Goal: Task Accomplishment & Management: Complete application form

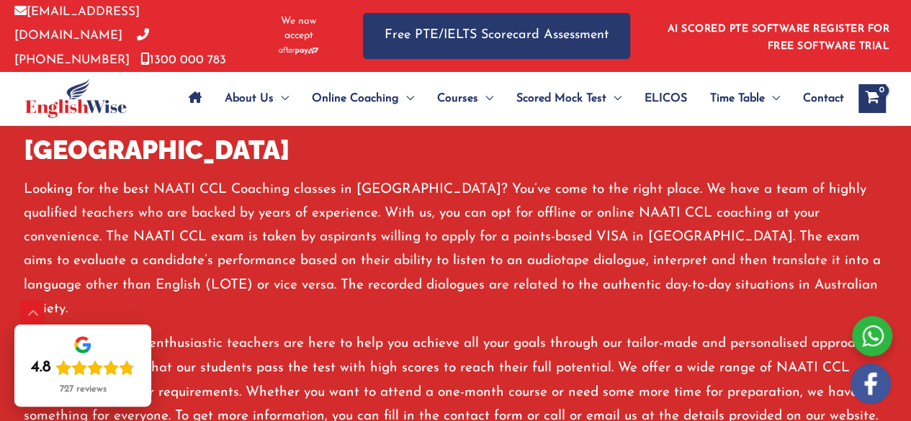
scroll to position [908, 0]
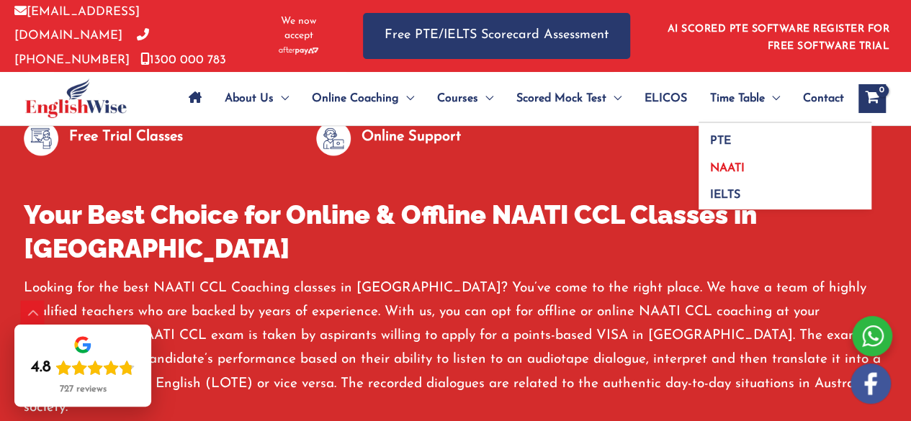
click at [736, 151] on link "NAATI" at bounding box center [784, 163] width 173 height 27
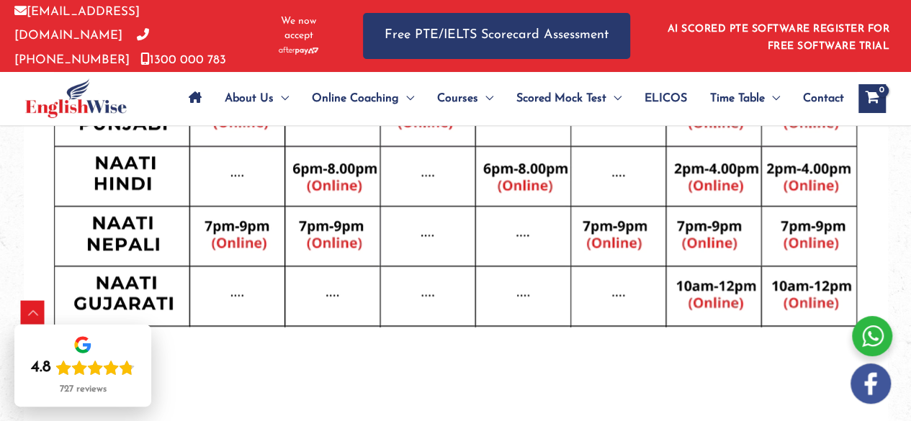
scroll to position [834, 0]
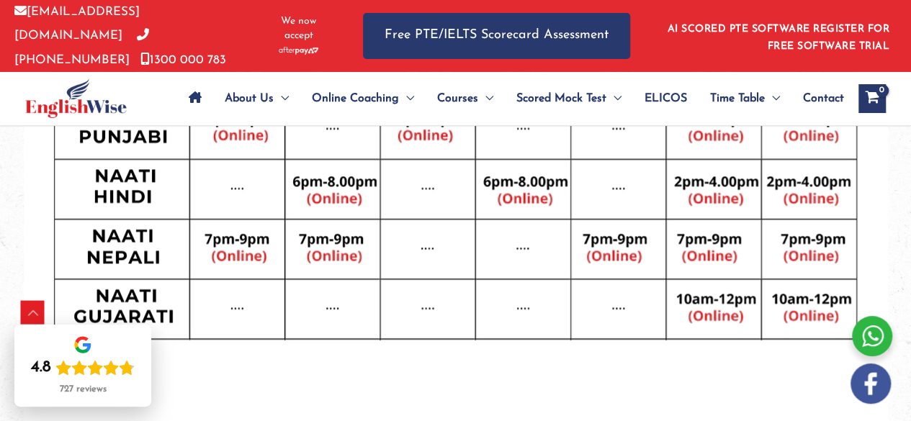
drag, startPoint x: 915, startPoint y: 68, endPoint x: 920, endPoint y: 187, distance: 118.9
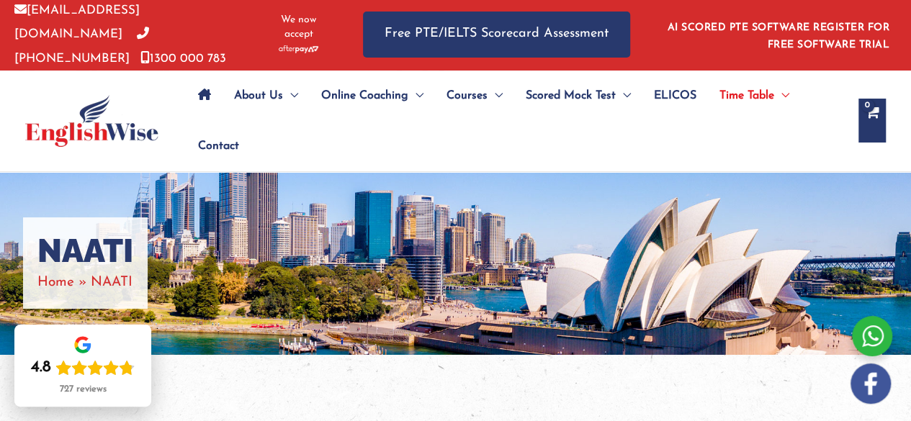
scroll to position [0, 0]
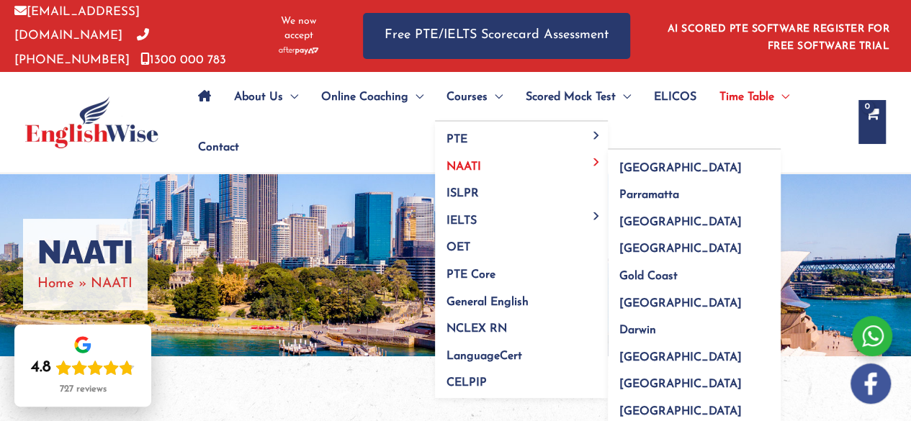
click at [482, 154] on link "NAATI" at bounding box center [521, 161] width 173 height 27
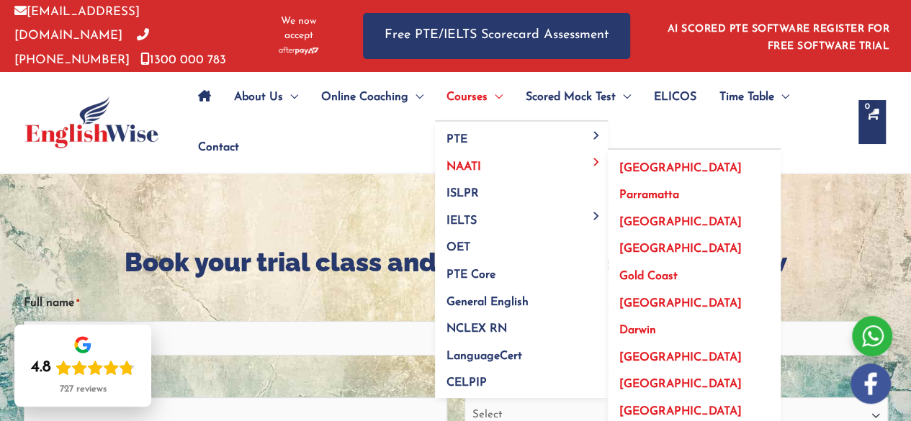
click at [642, 244] on span "[GEOGRAPHIC_DATA]" at bounding box center [680, 249] width 122 height 12
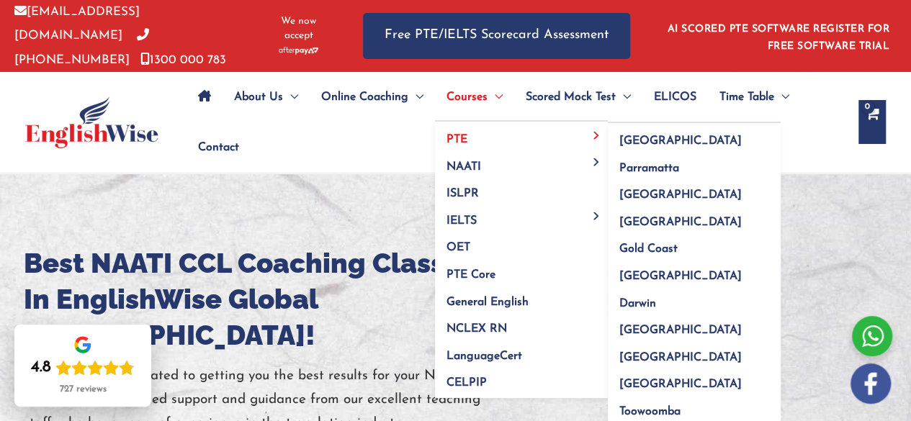
click at [536, 130] on link "PTE" at bounding box center [521, 135] width 173 height 27
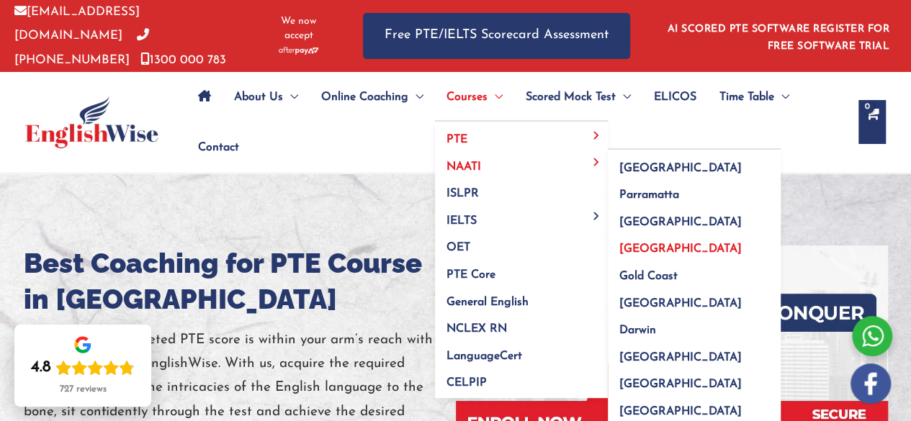
click at [703, 240] on link "[GEOGRAPHIC_DATA]" at bounding box center [694, 244] width 173 height 27
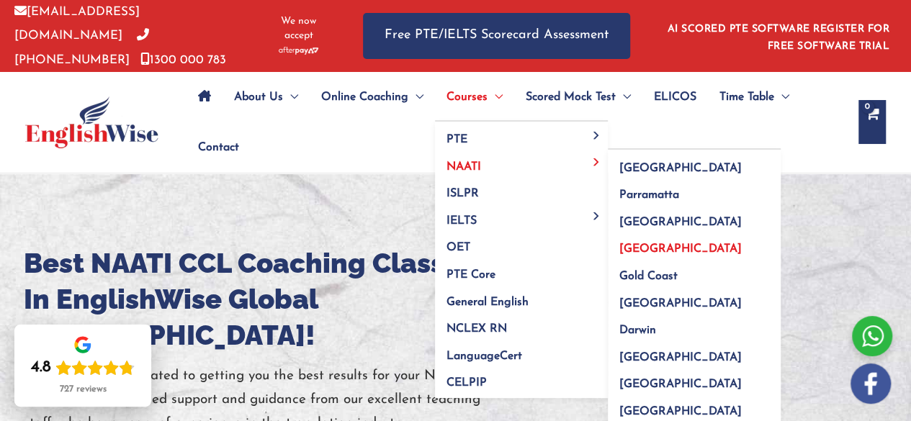
click at [692, 238] on link "[GEOGRAPHIC_DATA]" at bounding box center [694, 244] width 173 height 27
click at [703, 244] on link "[GEOGRAPHIC_DATA]" at bounding box center [694, 244] width 173 height 27
click at [714, 238] on link "[GEOGRAPHIC_DATA]" at bounding box center [694, 244] width 173 height 27
click at [676, 238] on link "[GEOGRAPHIC_DATA]" at bounding box center [694, 244] width 173 height 27
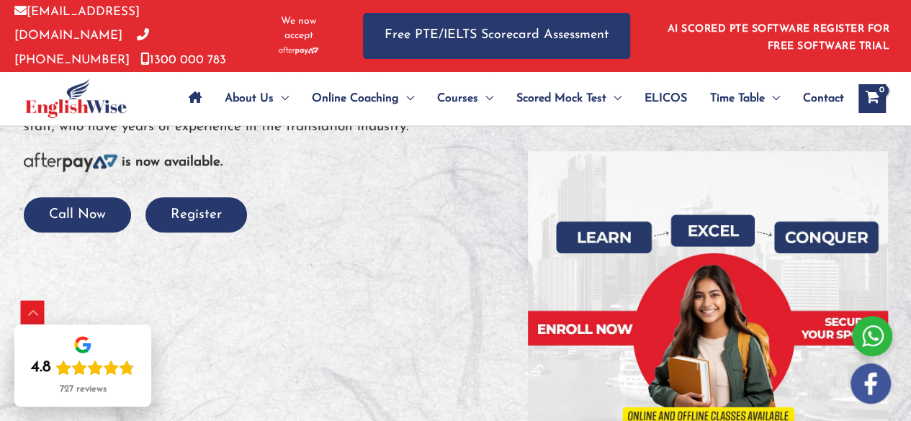
scroll to position [299, 0]
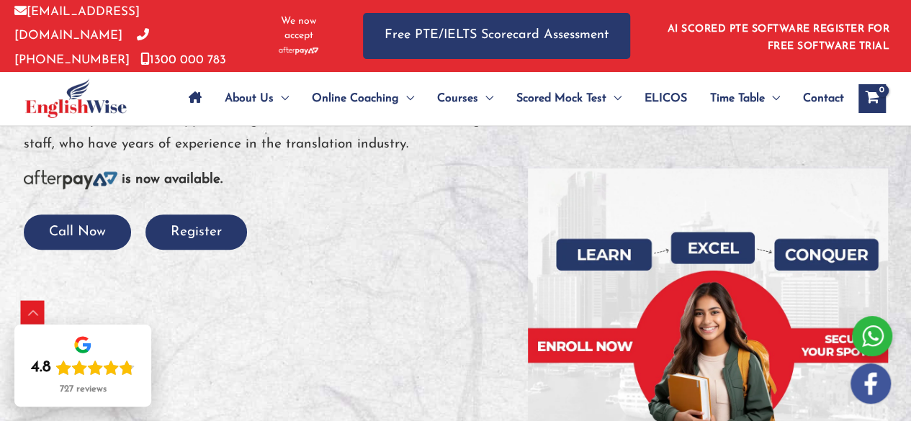
drag, startPoint x: 437, startPoint y: 212, endPoint x: 423, endPoint y: 155, distance: 58.5
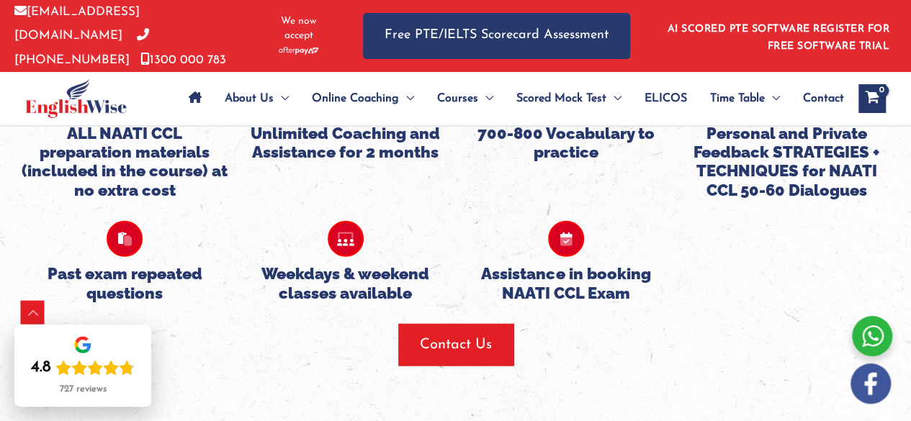
scroll to position [1790, 0]
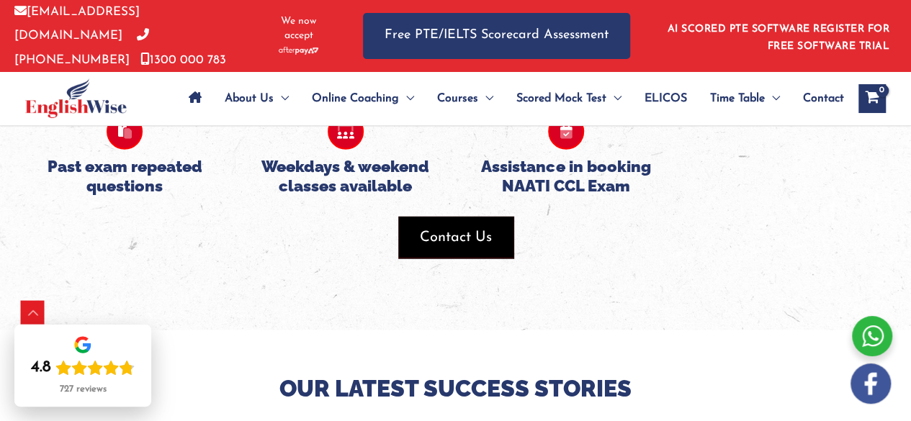
click at [497, 217] on span "button" at bounding box center [455, 238] width 115 height 42
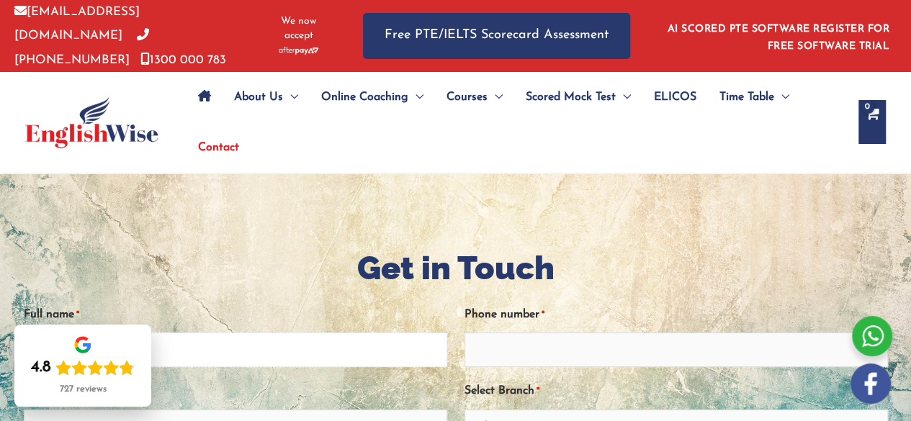
click at [317, 353] on input "Full name *" at bounding box center [235, 350] width 423 height 35
type input "Prince Sandhu"
type input "0402600347"
type input "prince.sandhu34ps@gmail.com"
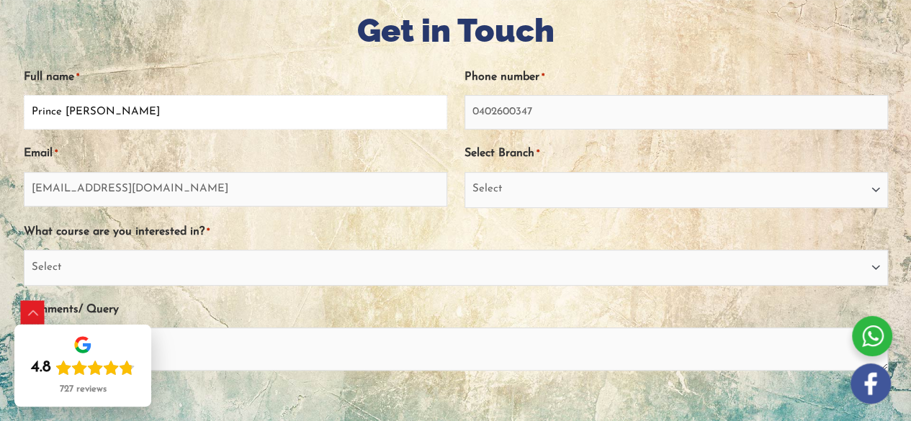
scroll to position [281, 0]
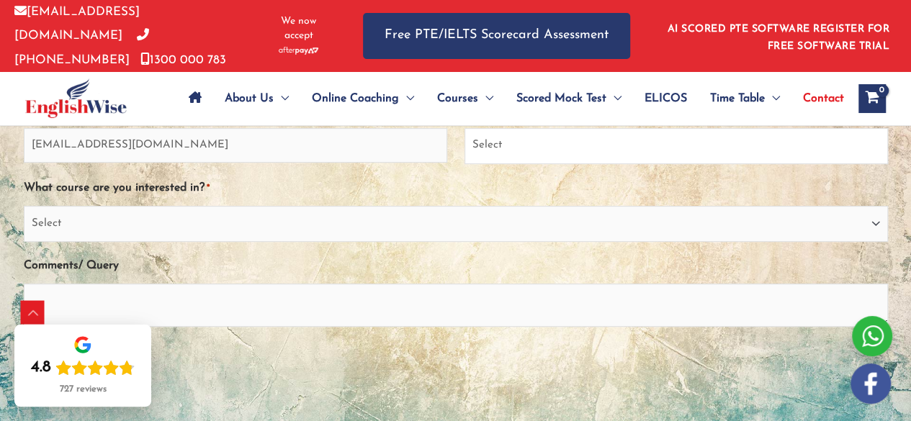
click at [692, 146] on select "Select Sydney City Center Sydney Parramatta EnglishWise Global Brisbane Gold Co…" at bounding box center [675, 146] width 423 height 36
select select "EnglishWise Global Brisbane"
click at [464, 128] on select "Select Sydney City Center Sydney Parramatta EnglishWise Global Brisbane Gold Co…" at bounding box center [675, 146] width 423 height 36
click at [348, 206] on select "Select PTE NAATI IELTS OET General English" at bounding box center [456, 224] width 864 height 36
select select "NAATI"
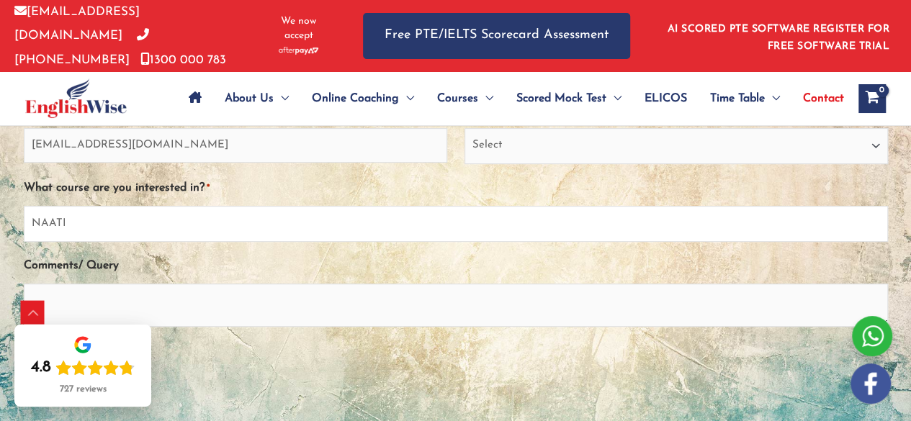
click at [24, 206] on select "Select PTE NAATI IELTS OET General English" at bounding box center [456, 224] width 864 height 36
click at [225, 294] on textarea "Comments/ Query" at bounding box center [456, 305] width 864 height 43
paste textarea "Hi, I'm interested in enrolling in a NAATI course and would like to know the pr…"
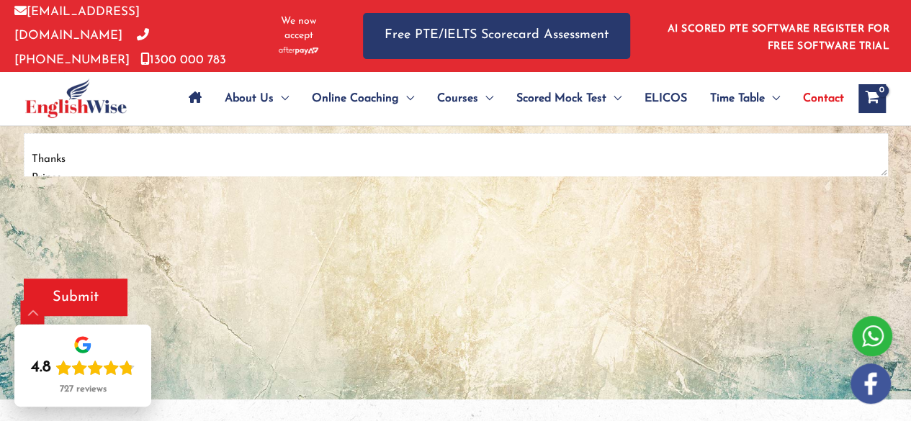
scroll to position [459, 0]
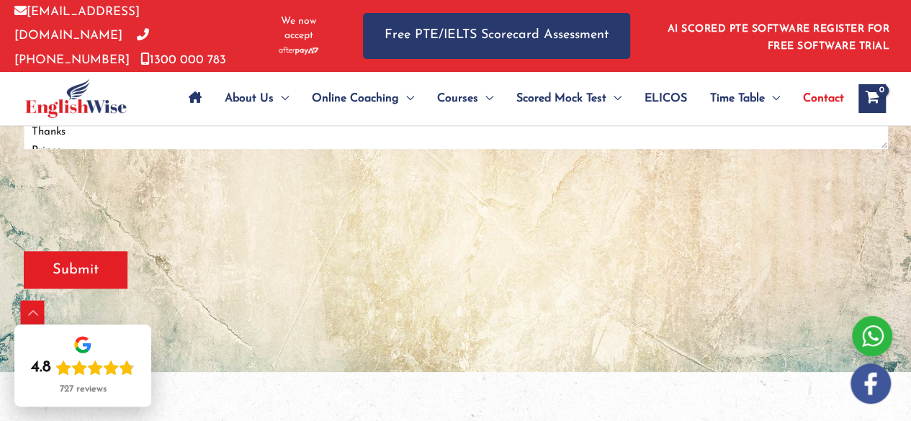
type textarea "Hi, I'm interested in enrolling in a NAATI course and would like to know the pr…"
click at [61, 256] on input "Submit" at bounding box center [76, 269] width 104 height 37
